Goal: Find specific page/section: Find specific page/section

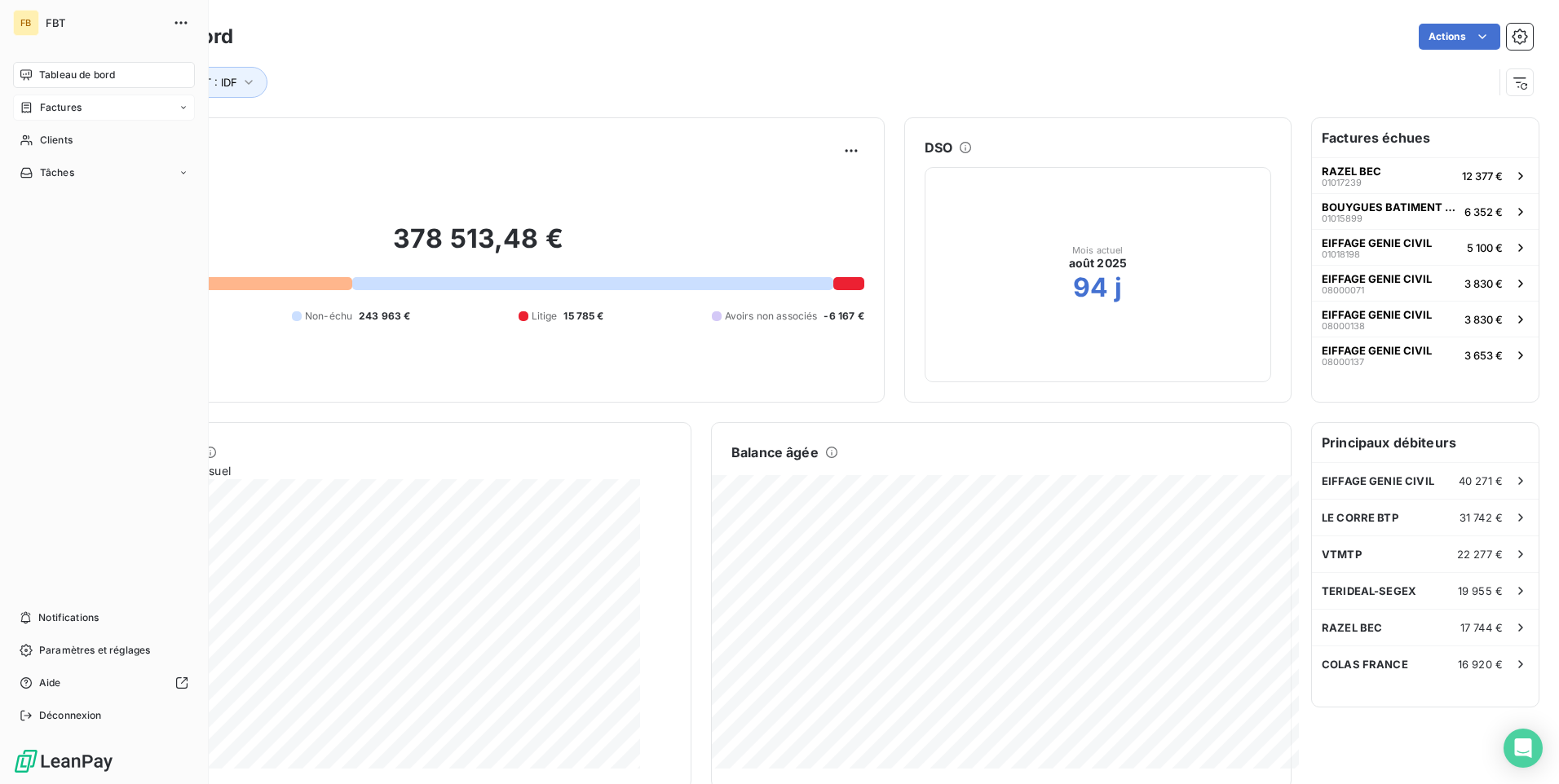
click at [65, 111] on span "Factures" at bounding box center [60, 107] width 42 height 15
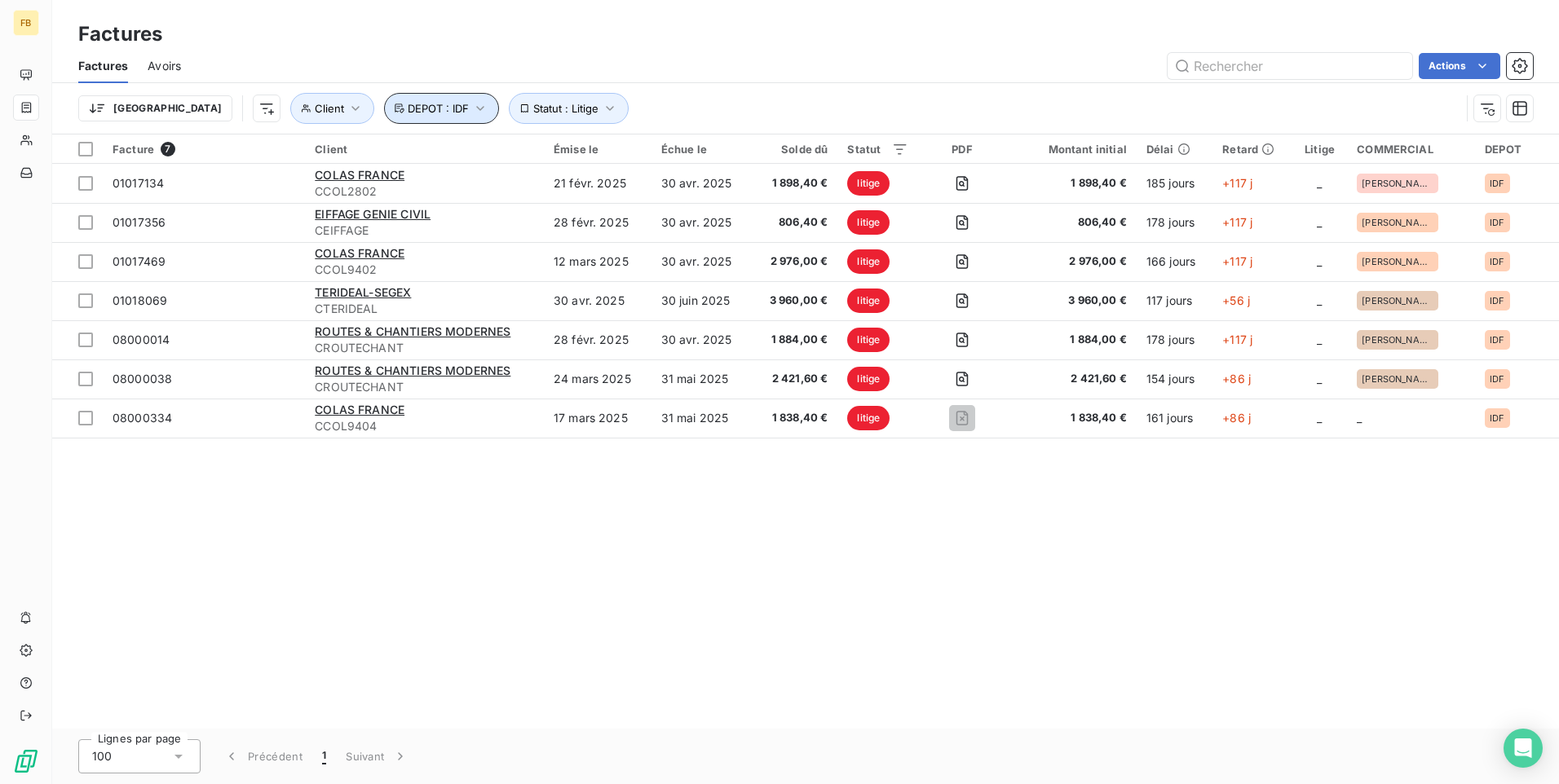
click at [472, 105] on icon "button" at bounding box center [480, 108] width 16 height 16
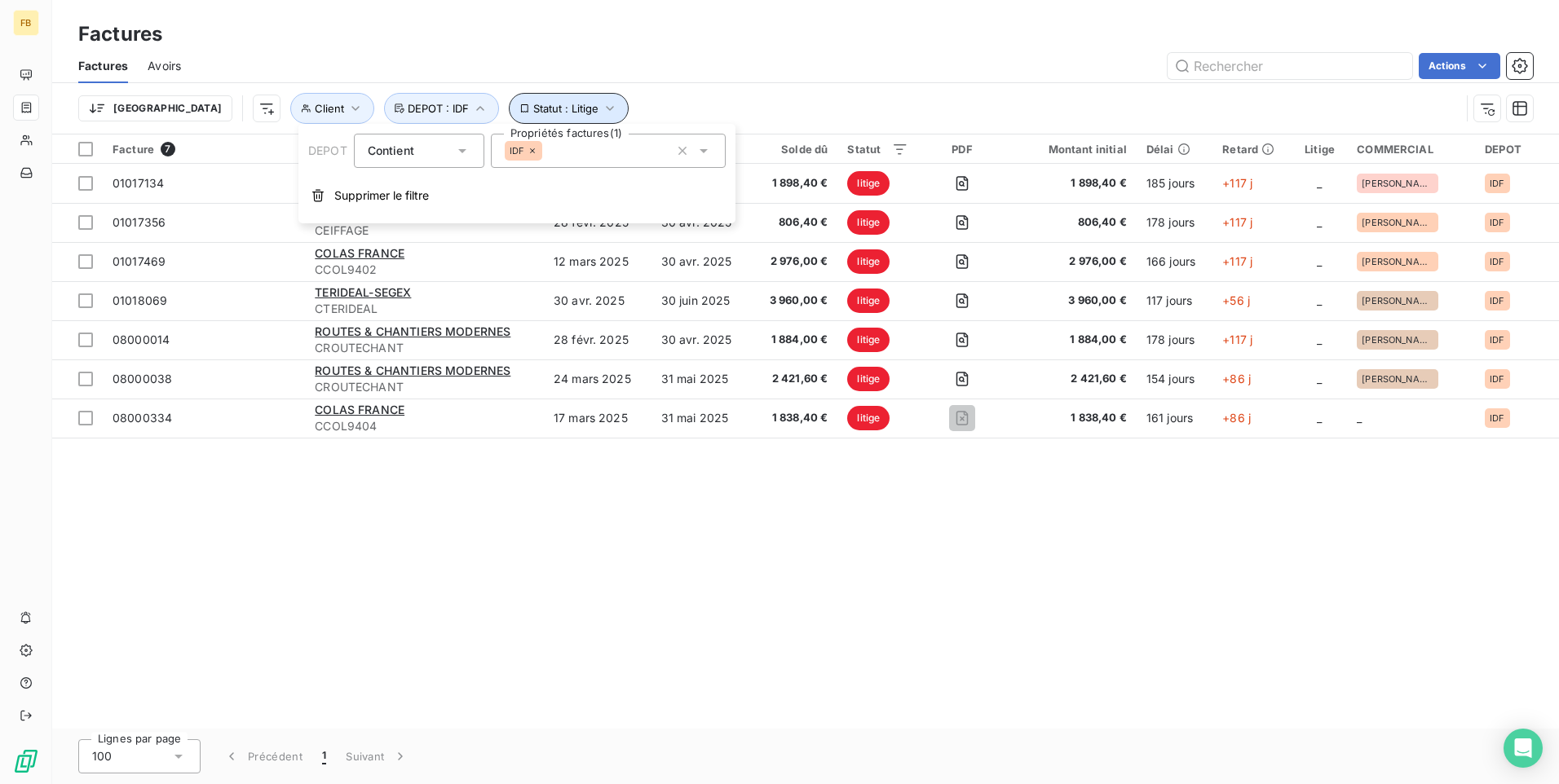
click at [602, 111] on icon "button" at bounding box center [609, 108] width 16 height 16
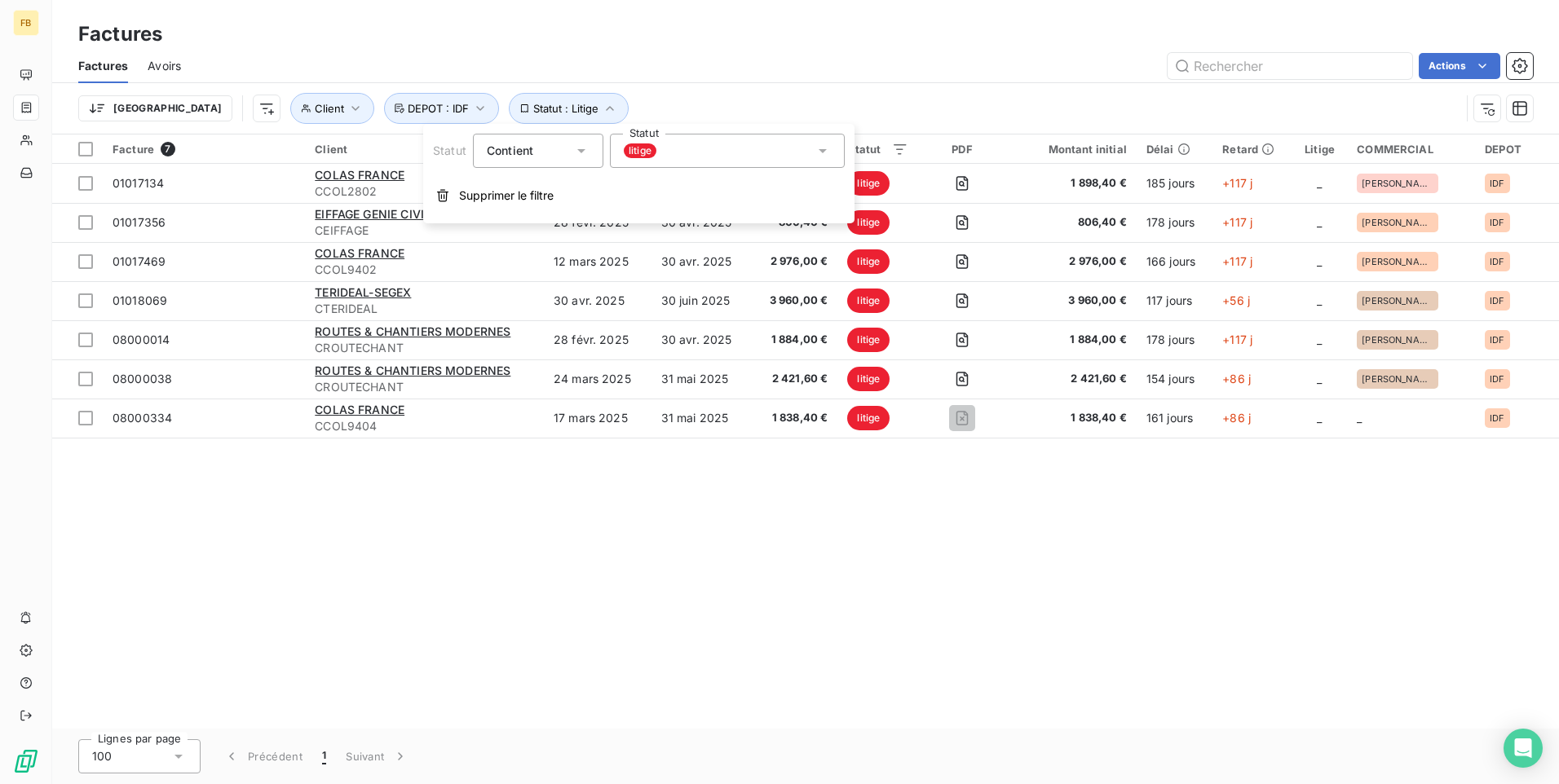
click at [825, 151] on icon at bounding box center [822, 151] width 16 height 16
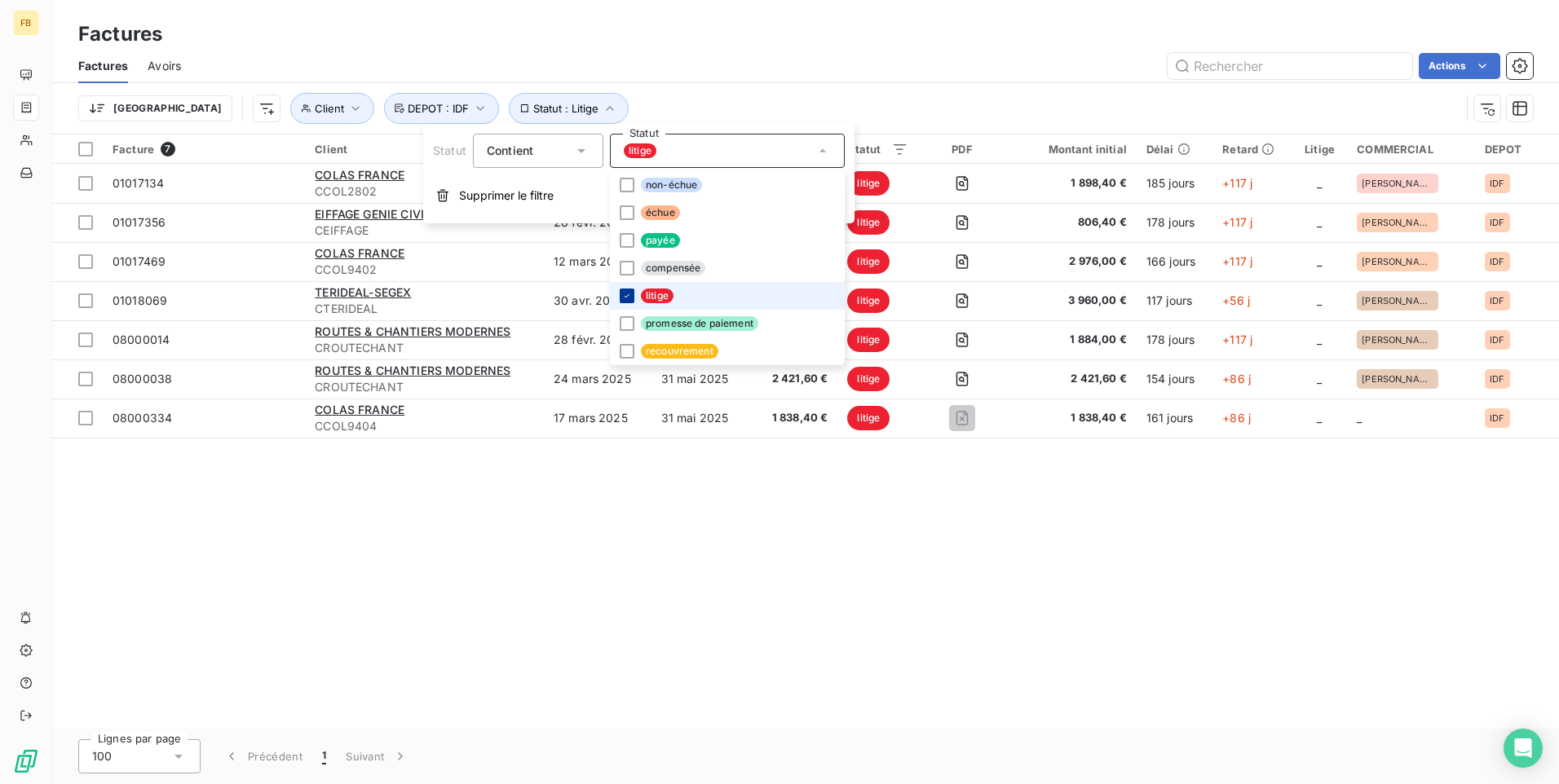
click at [631, 293] on icon at bounding box center [627, 296] width 10 height 10
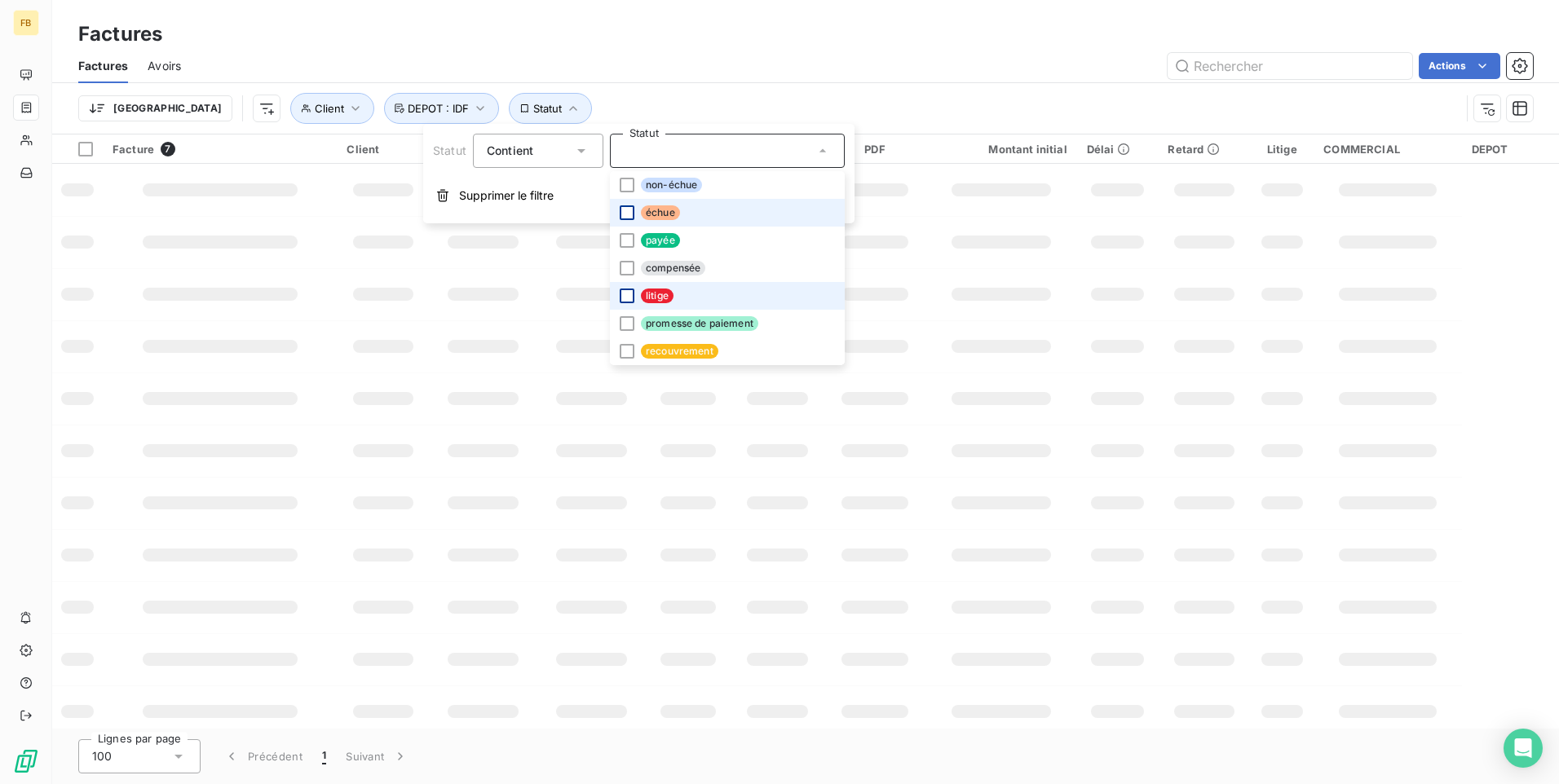
click at [630, 211] on div at bounding box center [627, 212] width 15 height 15
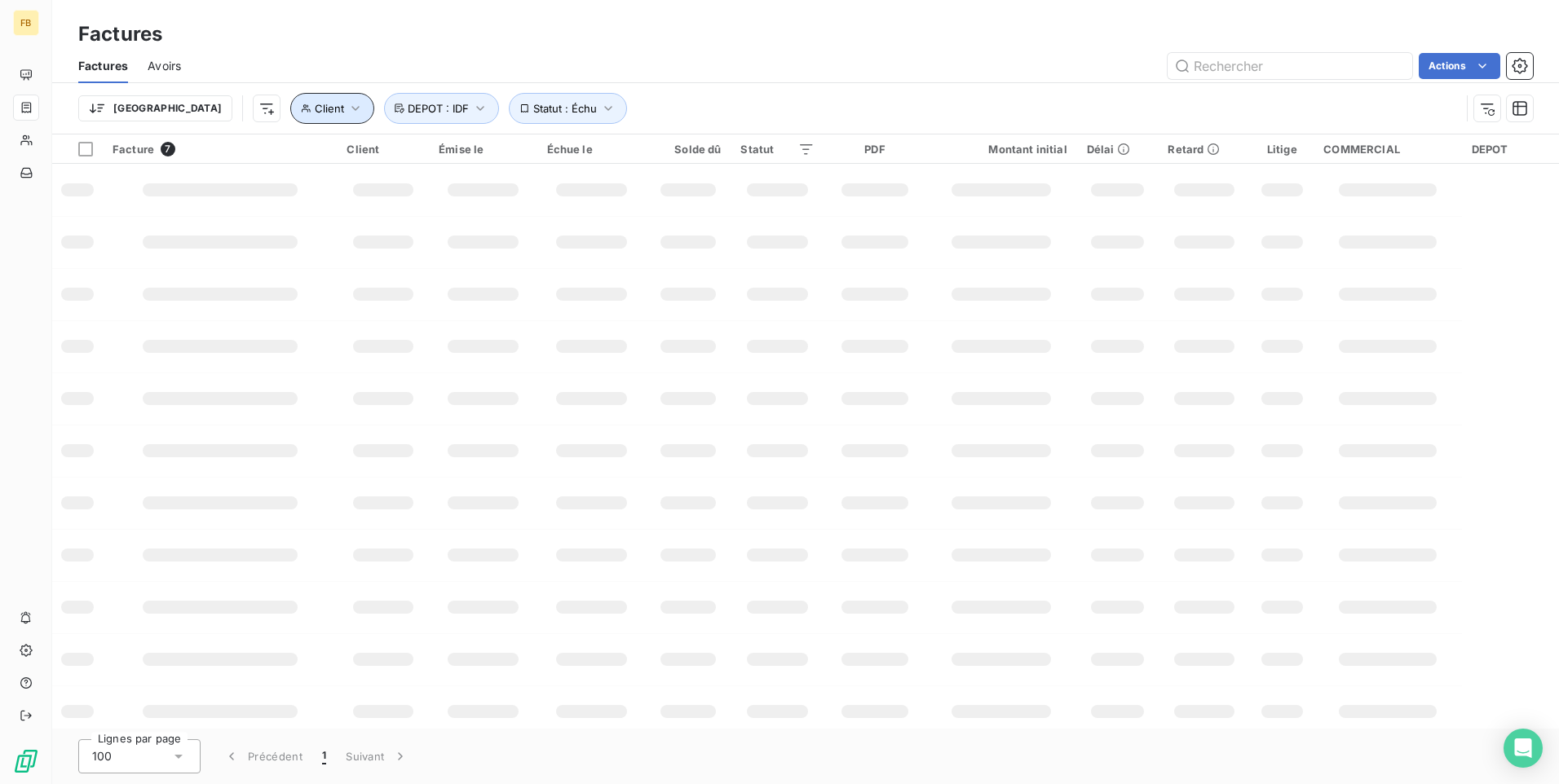
click at [347, 107] on icon "button" at bounding box center [355, 108] width 16 height 16
click at [474, 159] on div at bounding box center [507, 150] width 235 height 34
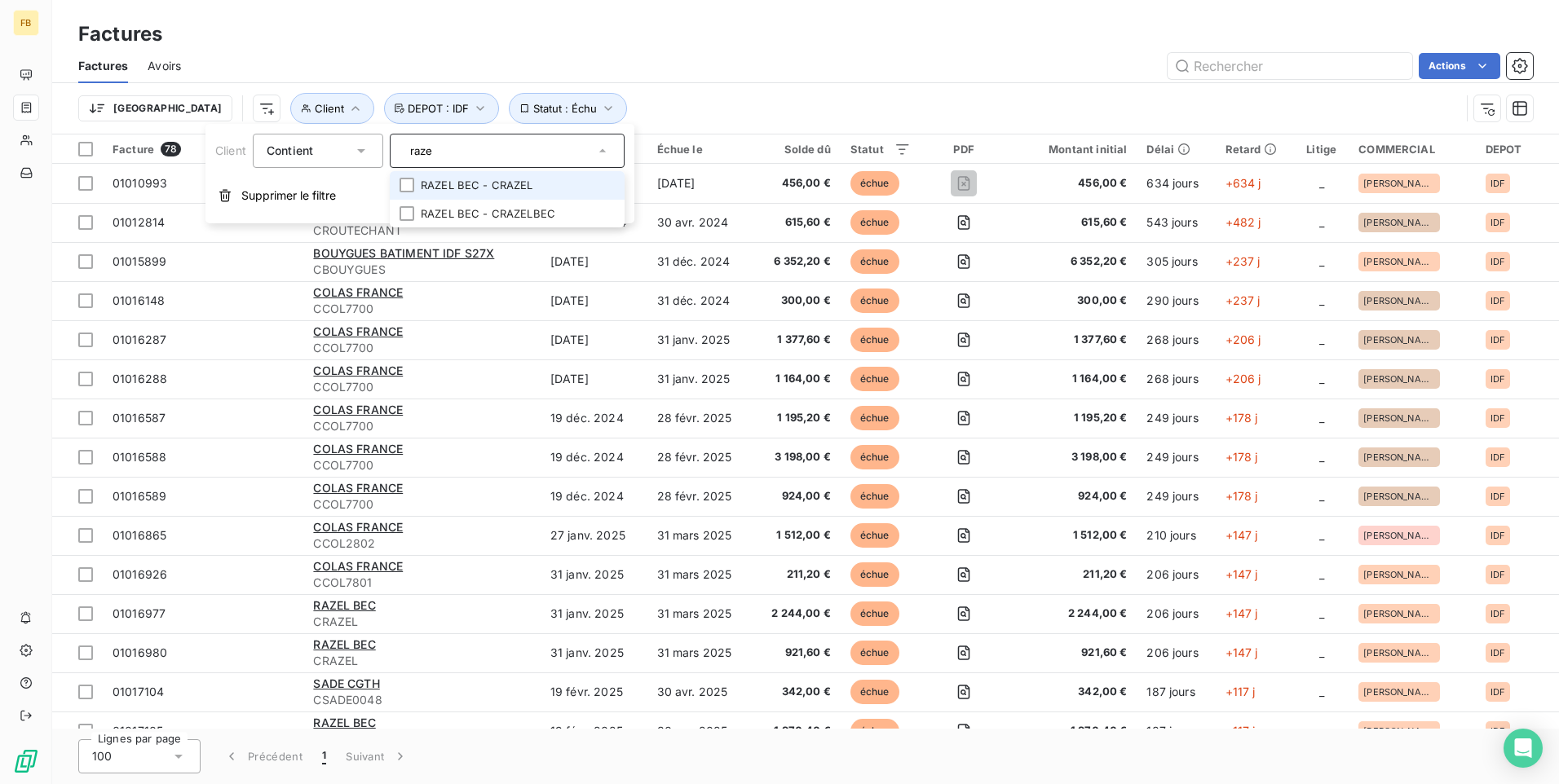
type input "razel"
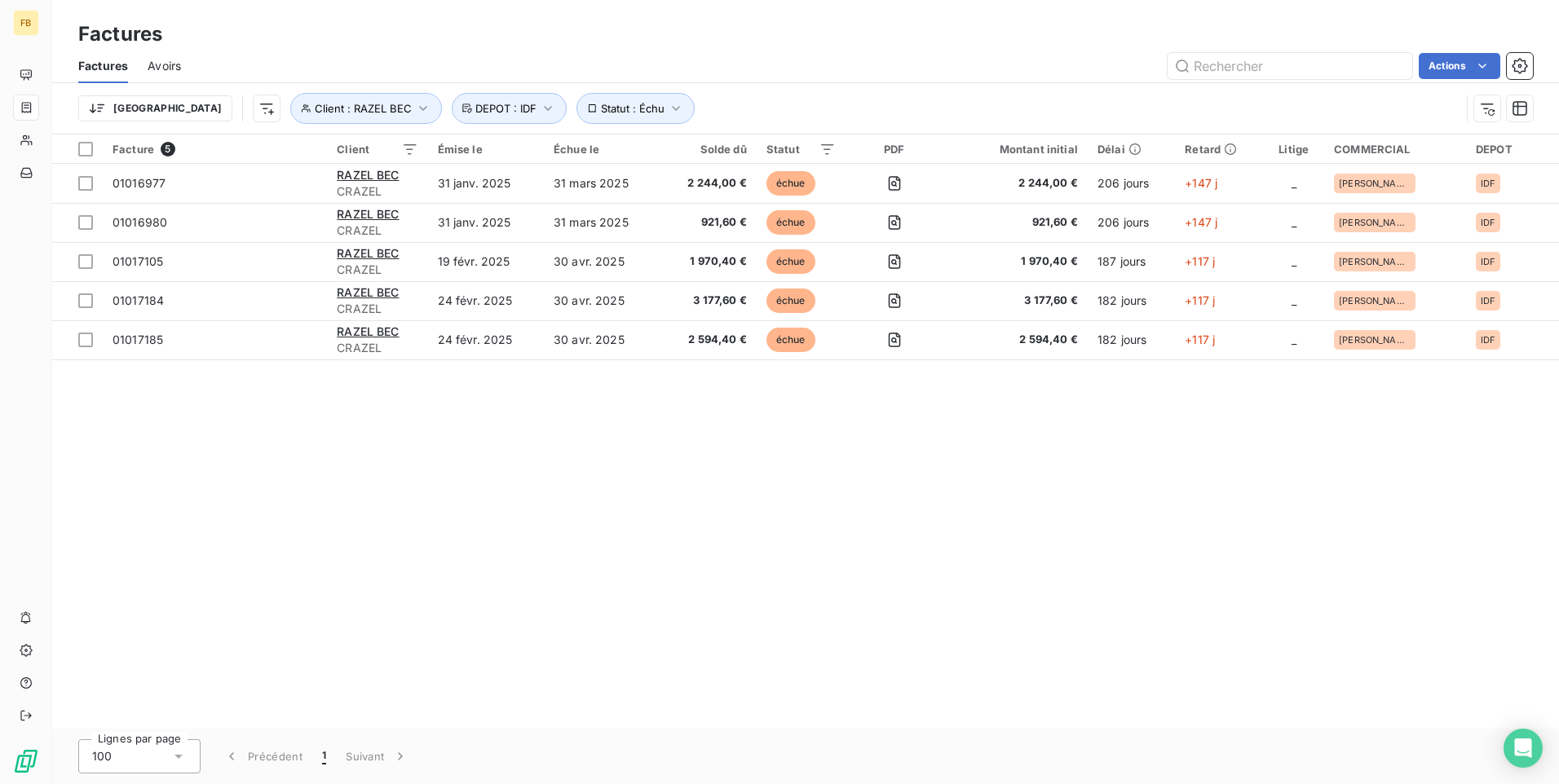
click at [478, 595] on div "Facture 5 Client Émise le Échue le Solde dû Statut PDF Montant initial Délai Re…" at bounding box center [806, 431] width 1507 height 595
click at [540, 106] on icon "button" at bounding box center [547, 108] width 16 height 16
click at [769, 149] on icon at bounding box center [770, 151] width 8 height 4
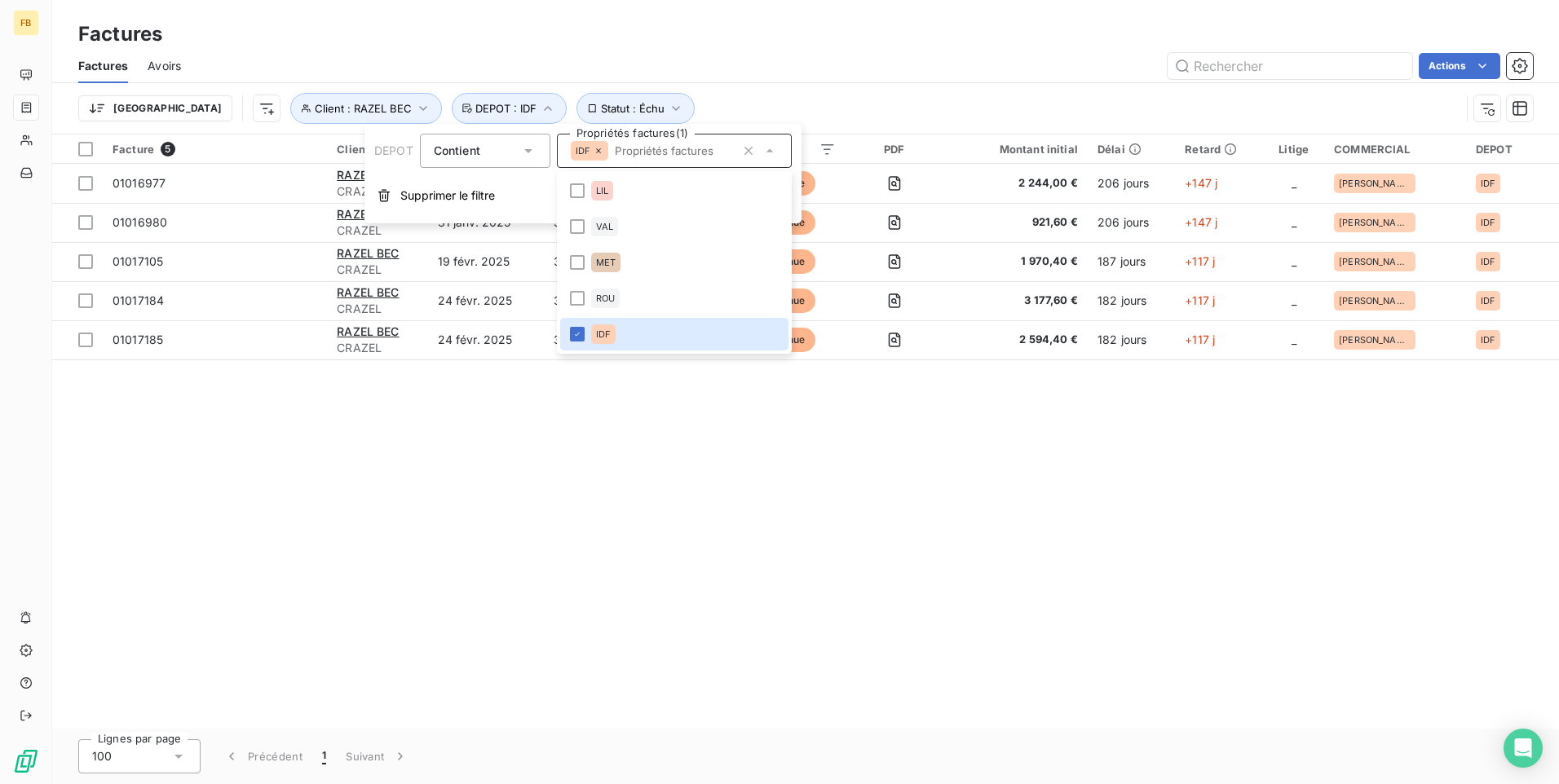
click at [729, 422] on div "Facture 5 Client Émise le Échue le Solde dû Statut PDF Montant initial Délai Re…" at bounding box center [806, 431] width 1507 height 595
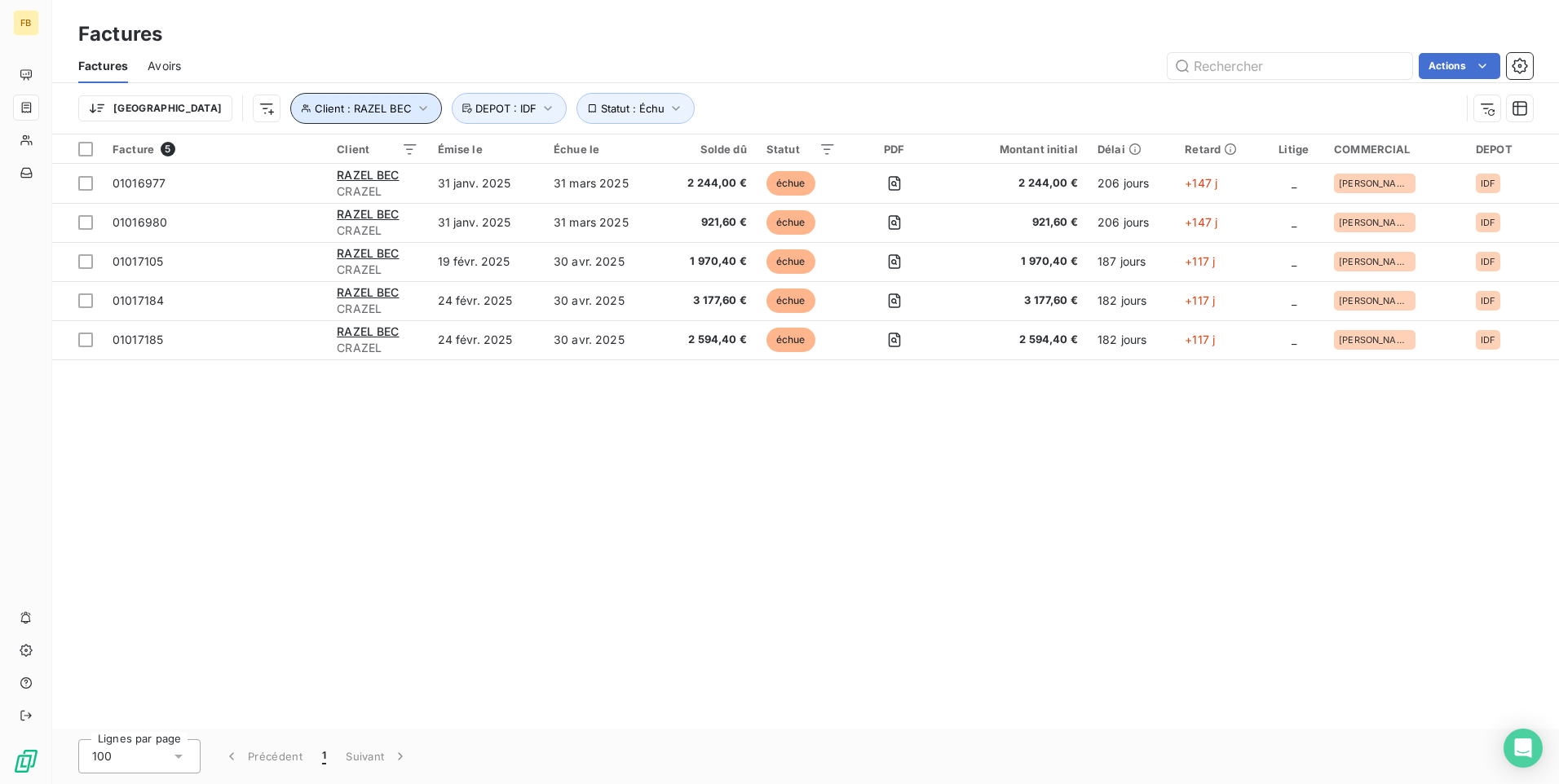
click at [415, 106] on icon "button" at bounding box center [423, 108] width 16 height 16
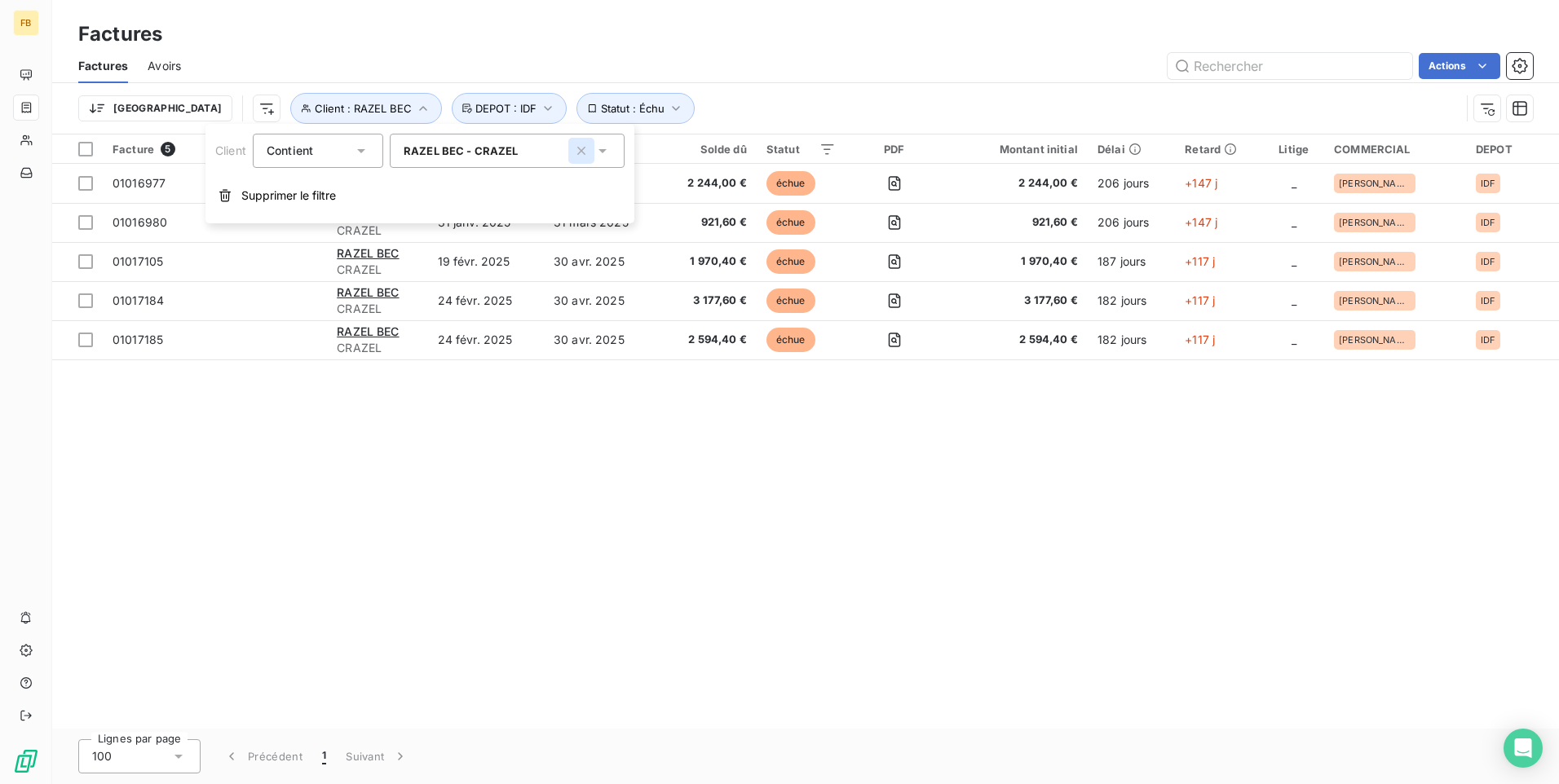
click at [580, 153] on icon "button" at bounding box center [581, 151] width 8 height 8
type input "razel"
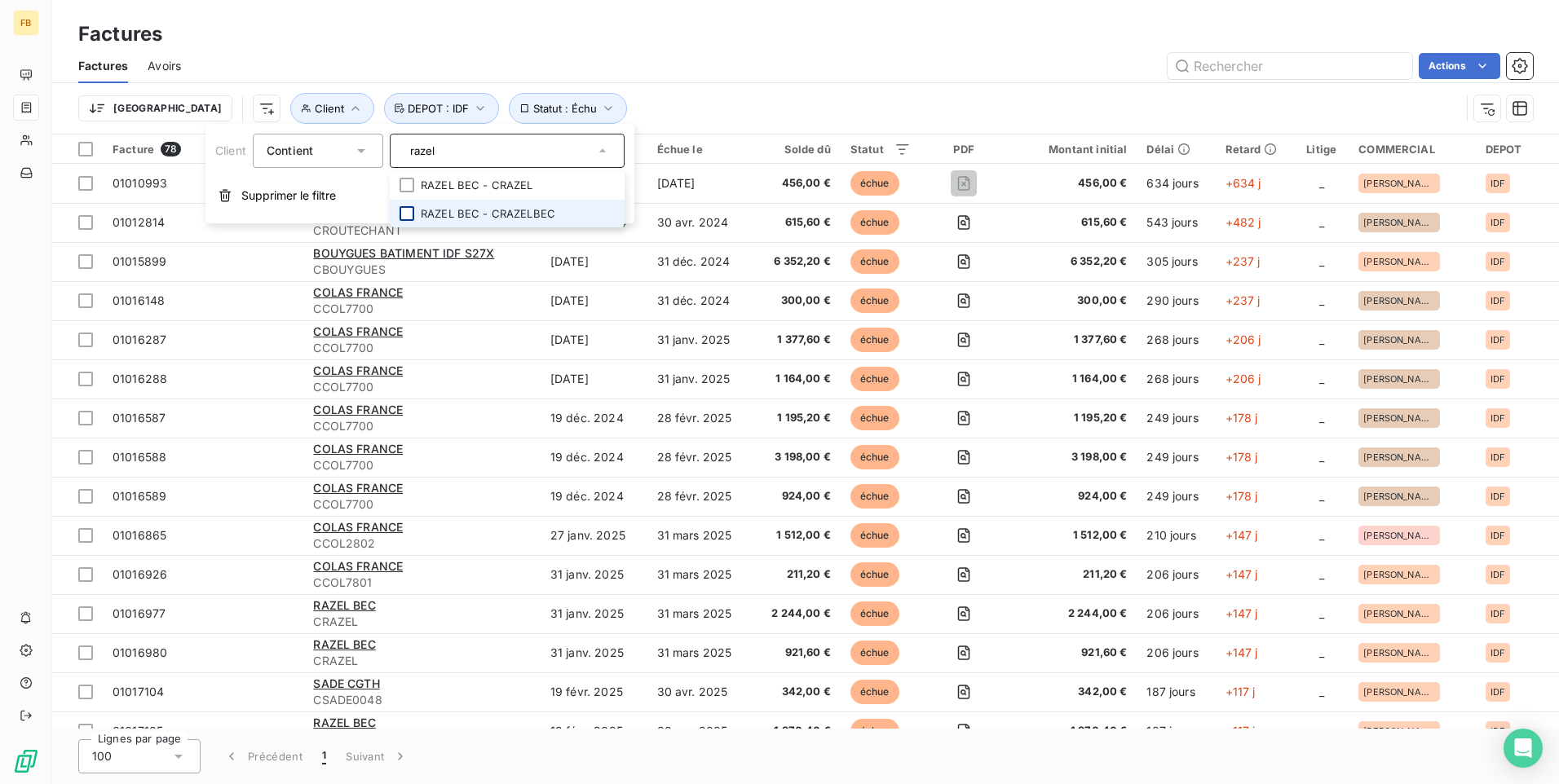
click at [404, 215] on div at bounding box center [406, 213] width 15 height 15
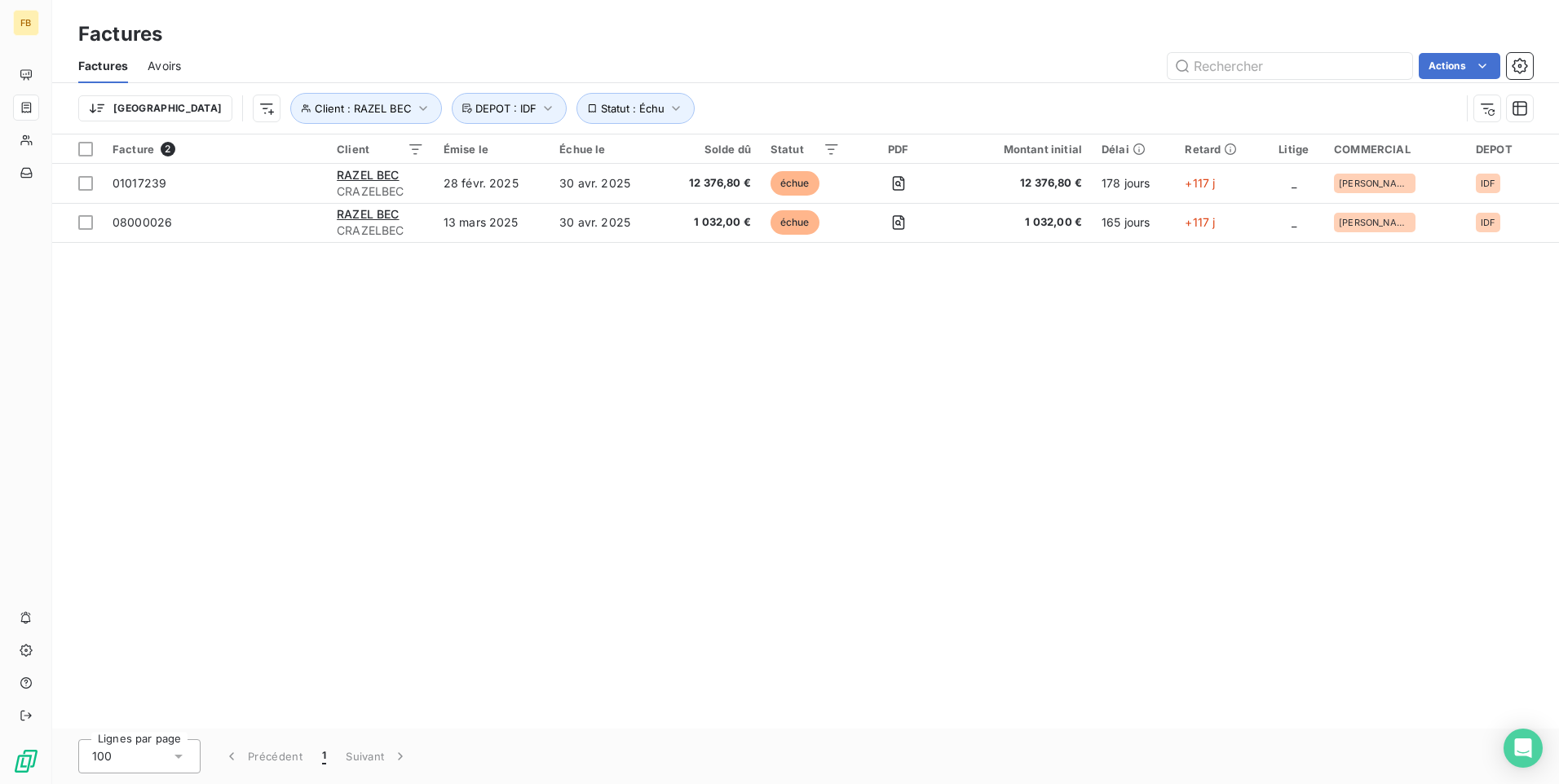
click at [339, 309] on div "Facture 2 Client Émise le Échue le Solde dû Statut PDF Montant initial Délai Re…" at bounding box center [806, 431] width 1507 height 595
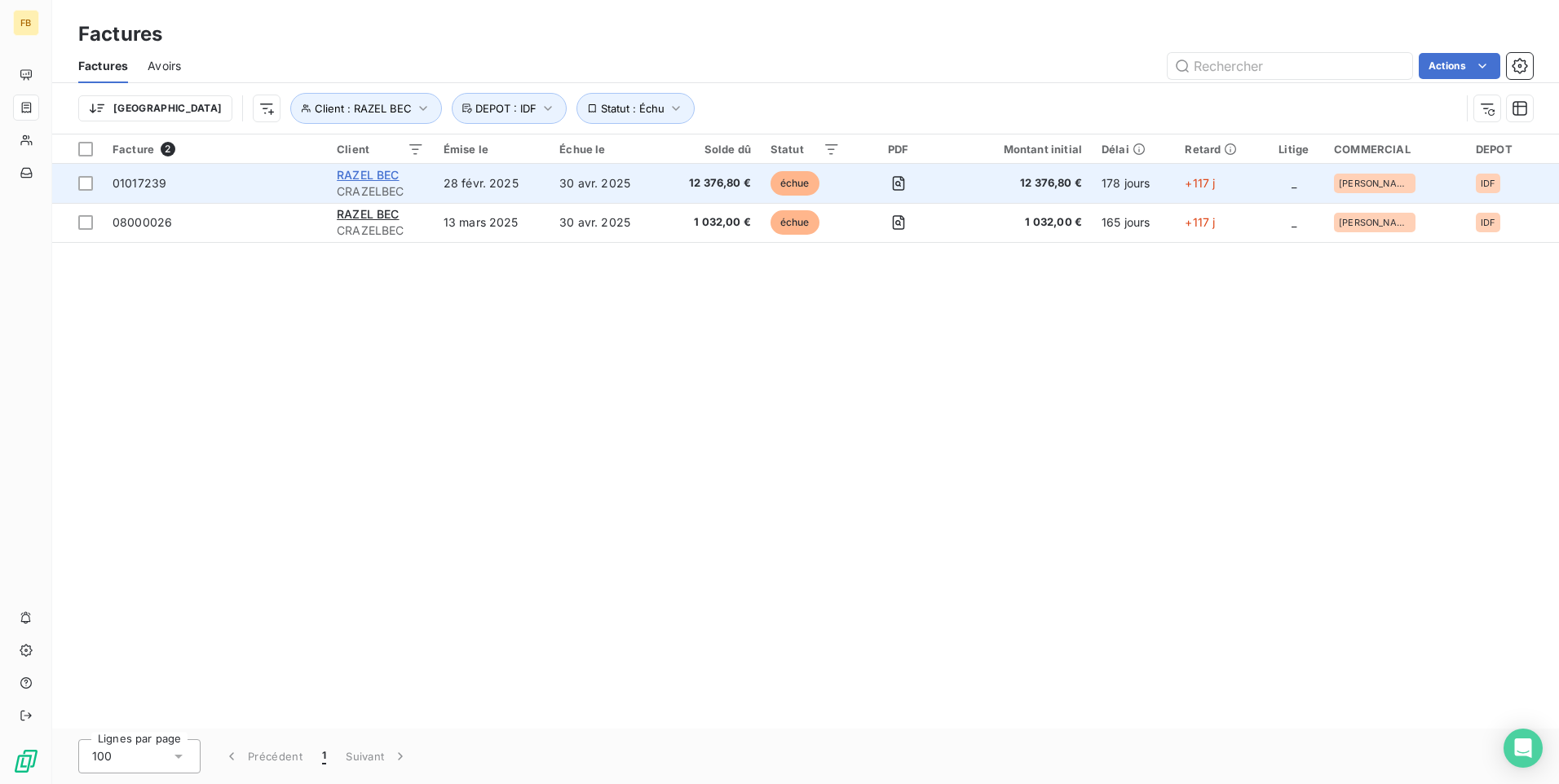
click at [348, 181] on span "RAZEL BEC" at bounding box center [368, 175] width 62 height 14
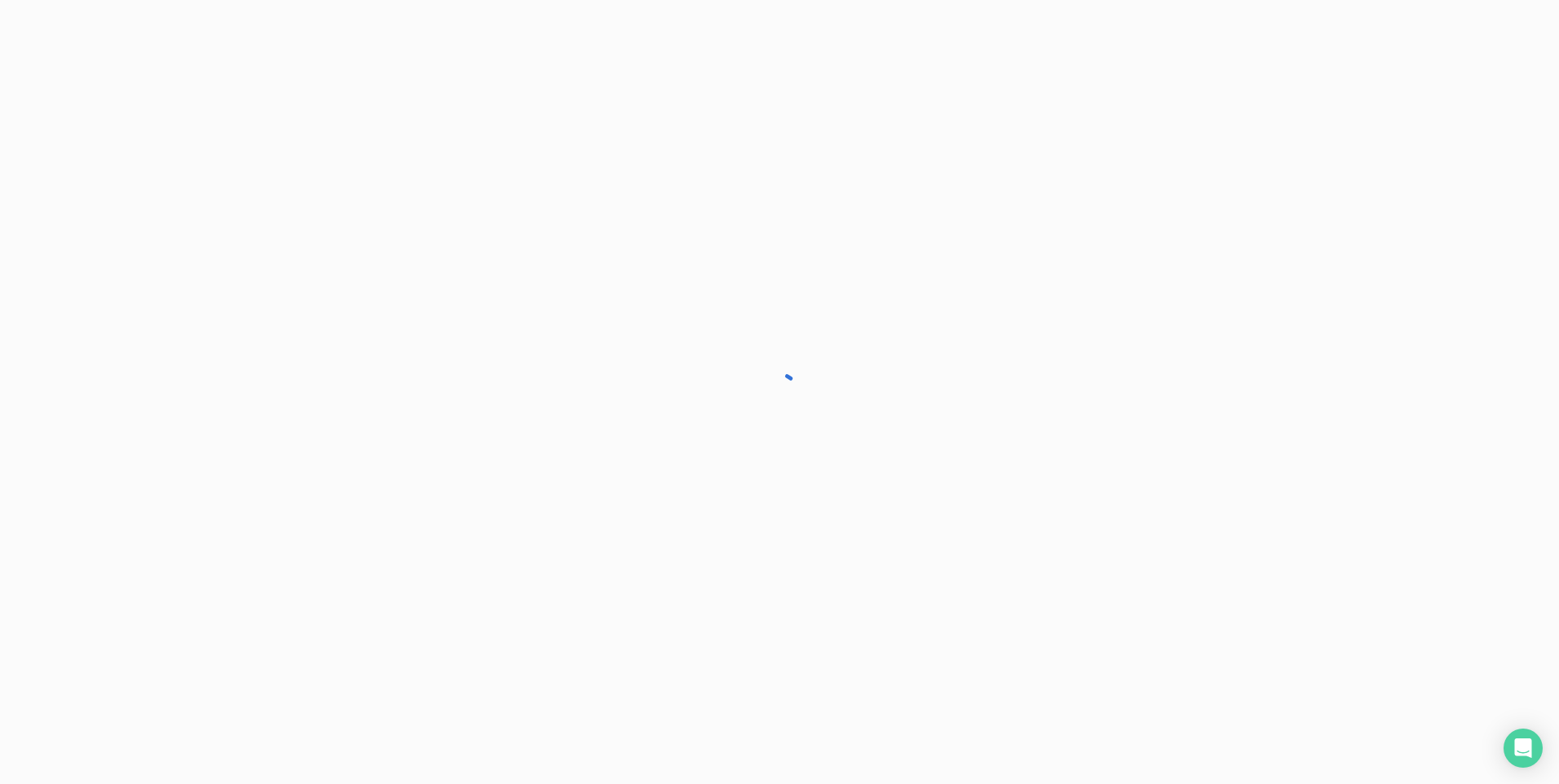
click at [348, 181] on div at bounding box center [780, 392] width 1559 height 784
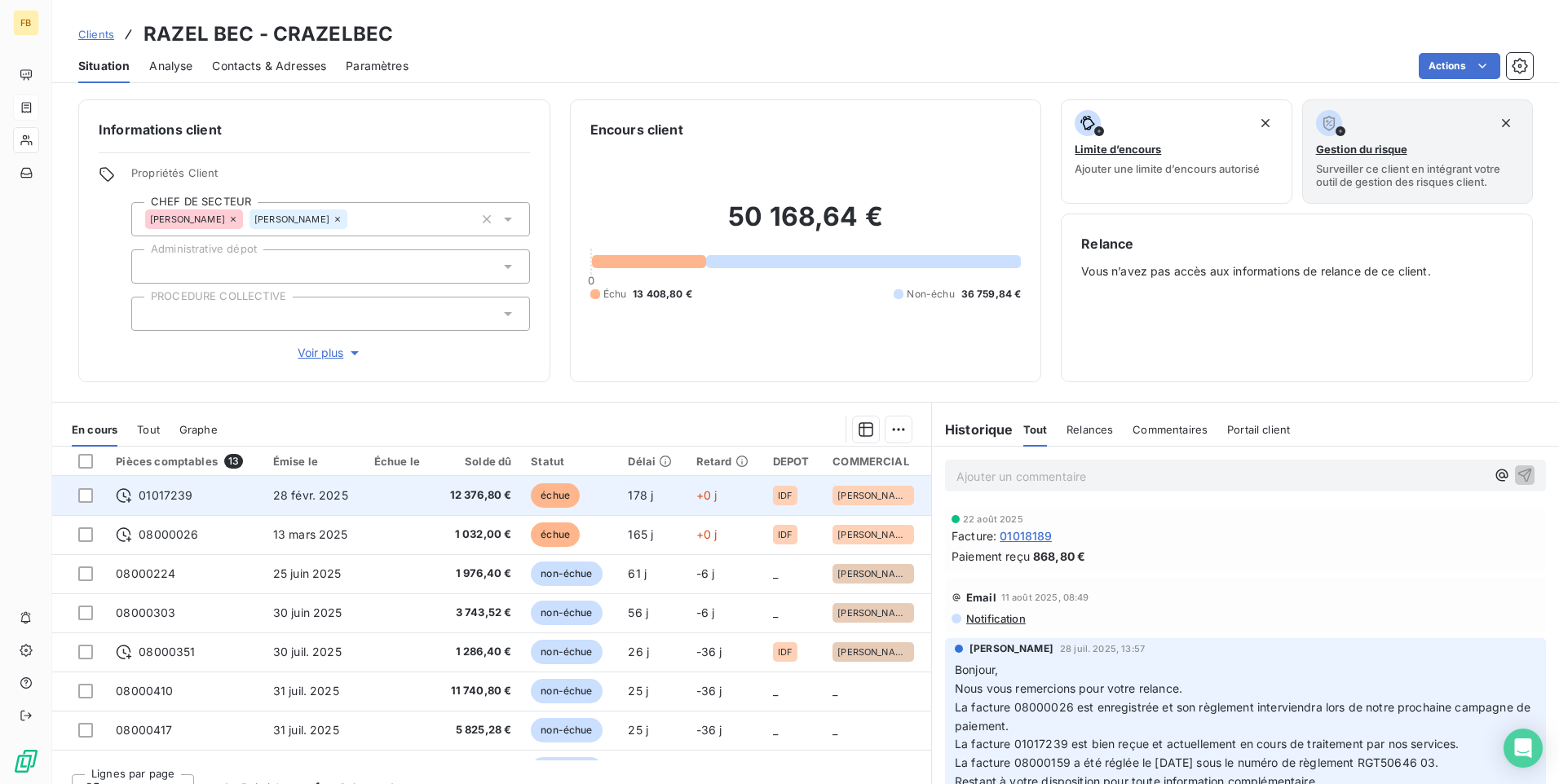
click at [458, 490] on span "12 376,80 €" at bounding box center [478, 495] width 68 height 16
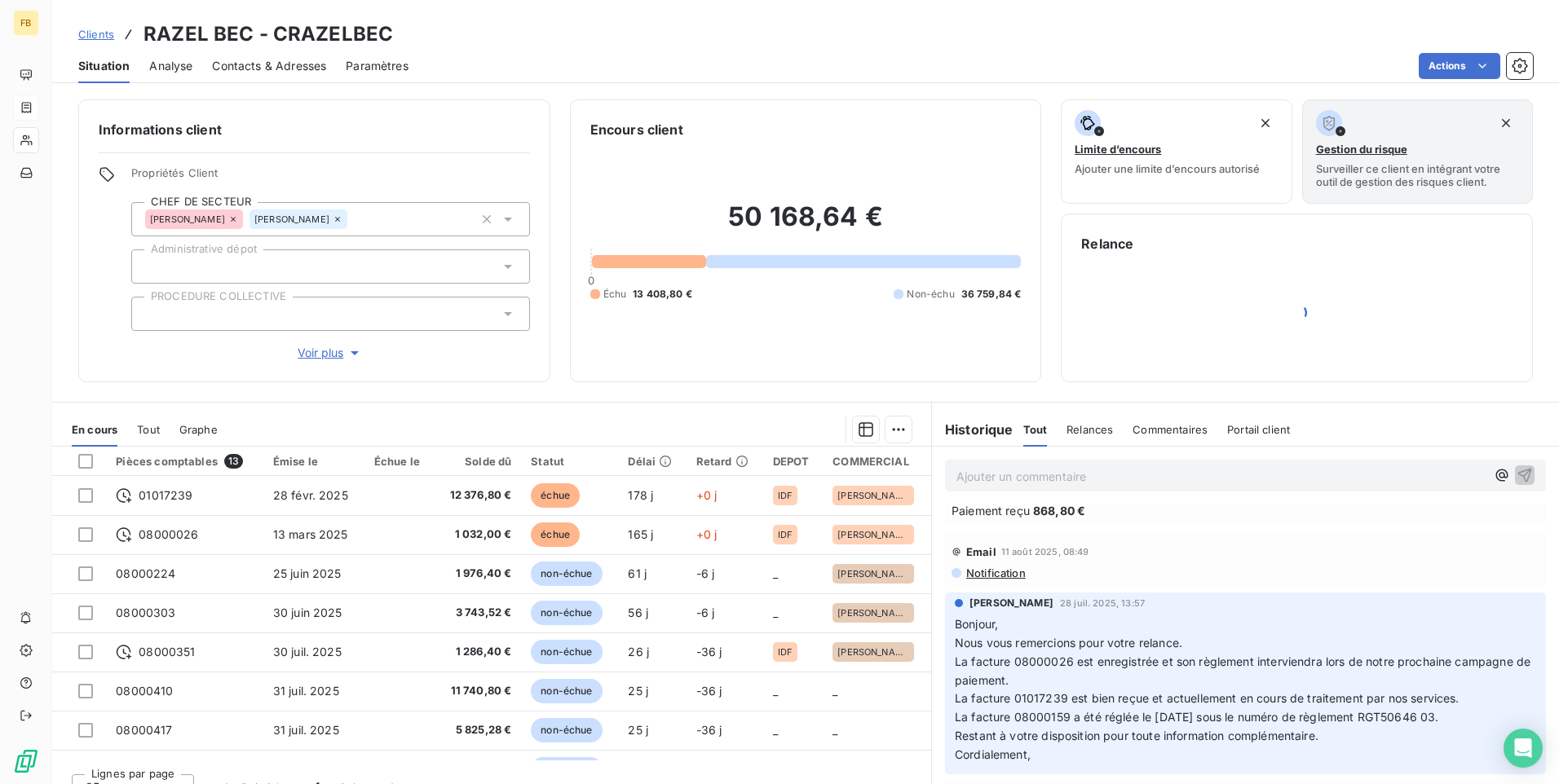
scroll to position [81, 0]
